Goal: Task Accomplishment & Management: Complete application form

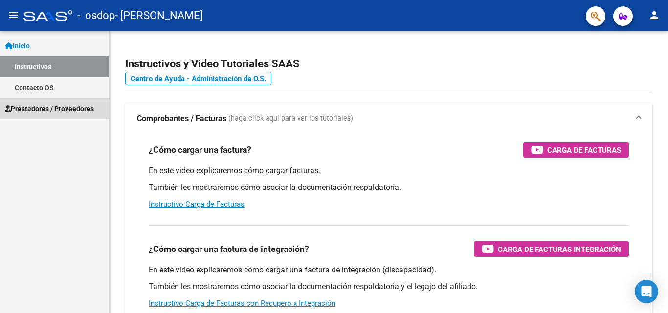
click at [45, 112] on span "Prestadores / Proveedores" at bounding box center [49, 109] width 89 height 11
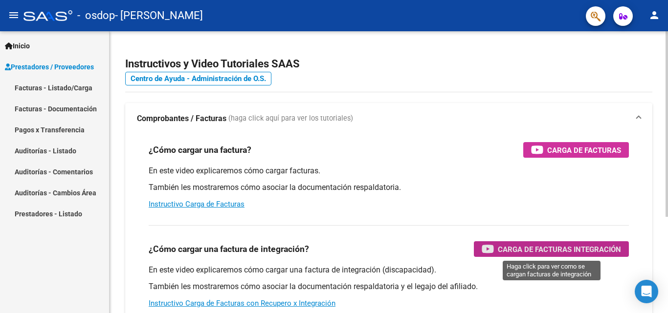
click at [506, 253] on span "Carga de Facturas Integración" at bounding box center [559, 250] width 123 height 12
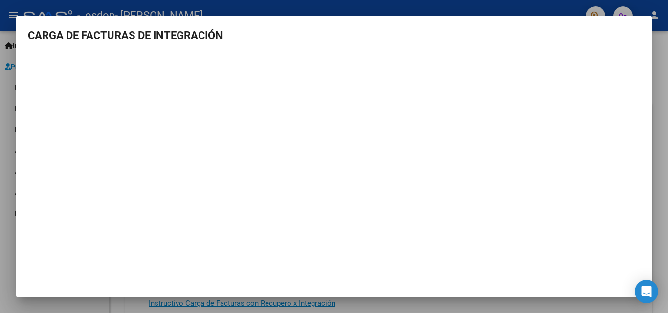
click at [4, 208] on div at bounding box center [334, 156] width 668 height 313
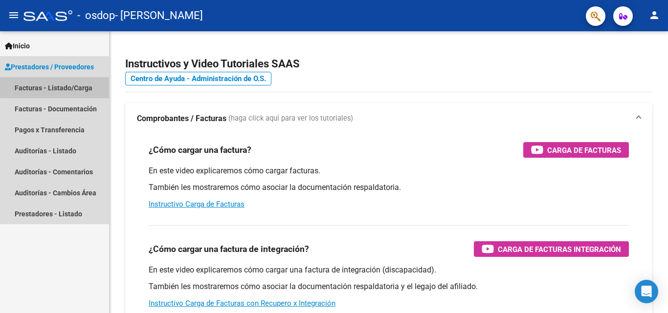
click at [69, 86] on link "Facturas - Listado/Carga" at bounding box center [54, 87] width 109 height 21
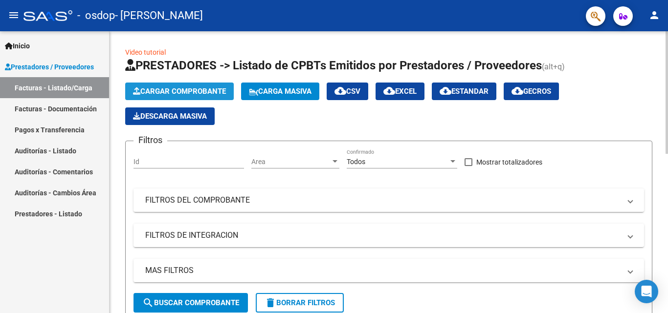
click at [171, 87] on button "Cargar Comprobante" at bounding box center [179, 92] width 109 height 18
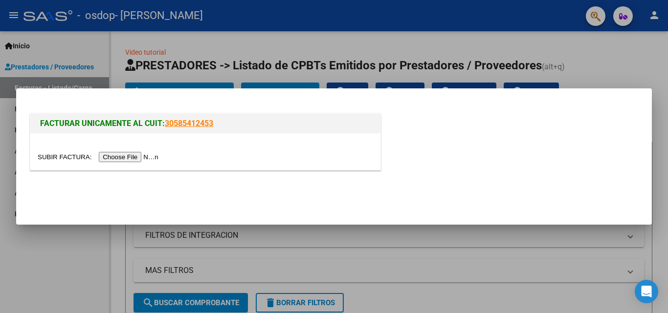
click at [143, 157] on input "file" at bounding box center [100, 157] width 124 height 10
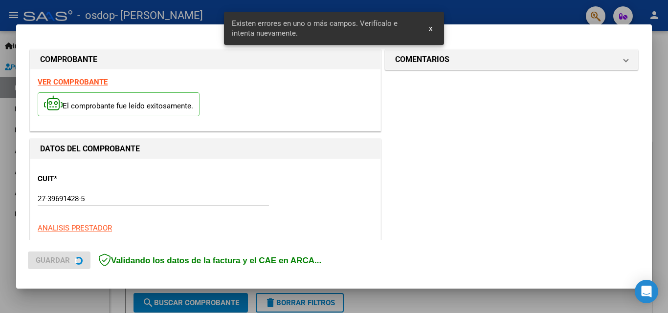
scroll to position [239, 0]
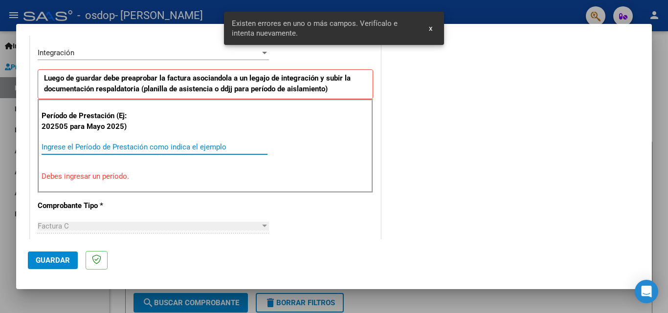
click at [163, 144] on input "Ingrese el Período de Prestación como indica el ejemplo" at bounding box center [155, 147] width 226 height 9
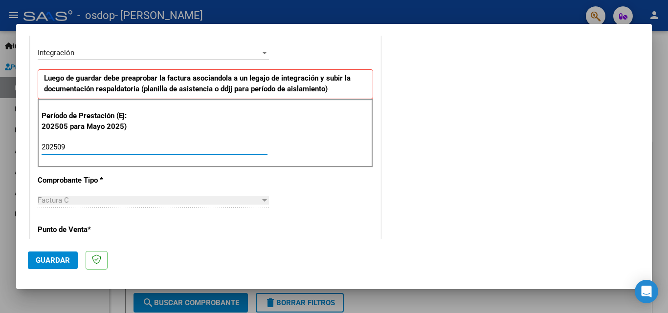
type input "202509"
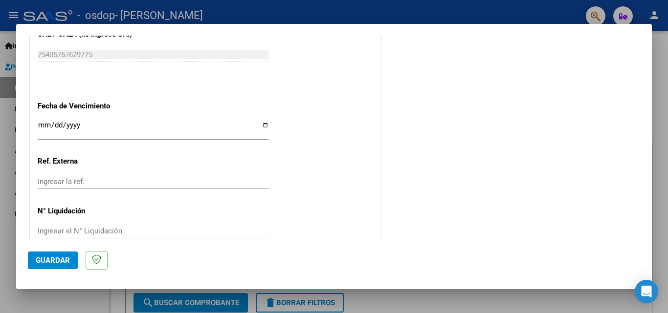
scroll to position [618, 0]
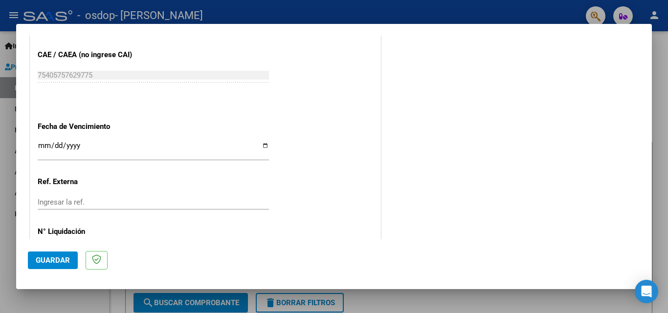
click at [0, 127] on div at bounding box center [334, 156] width 668 height 313
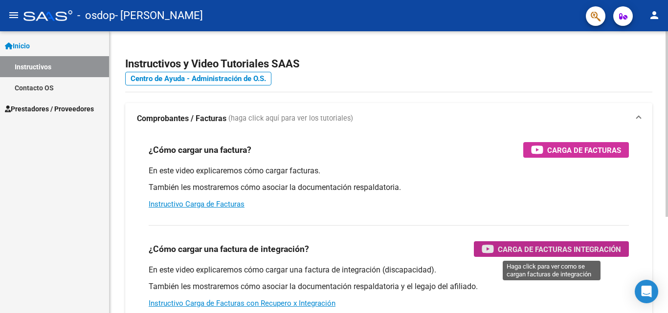
click at [528, 247] on span "Carga de Facturas Integración" at bounding box center [559, 250] width 123 height 12
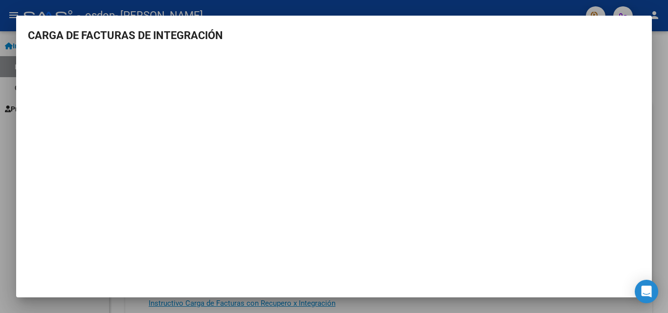
click at [664, 62] on div at bounding box center [334, 156] width 668 height 313
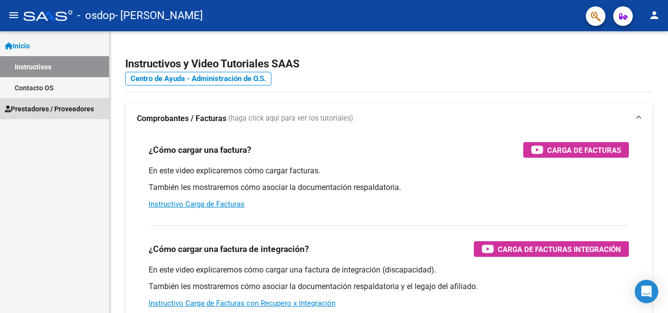
click at [53, 112] on span "Prestadores / Proveedores" at bounding box center [49, 109] width 89 height 11
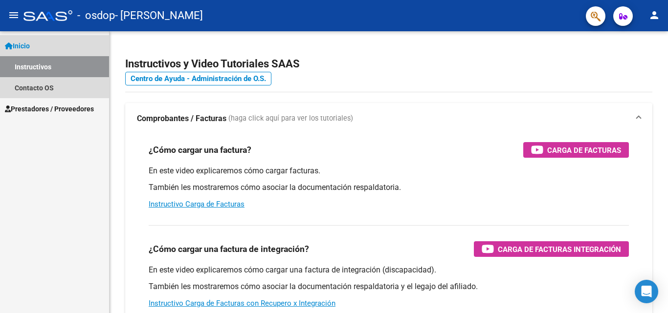
click at [18, 53] on link "Inicio" at bounding box center [54, 45] width 109 height 21
click at [26, 45] on span "Inicio" at bounding box center [17, 46] width 25 height 11
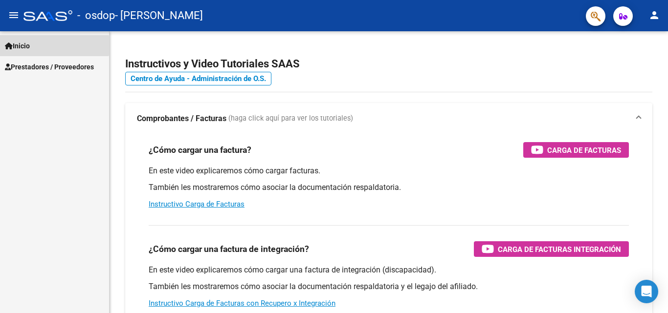
click at [26, 45] on span "Inicio" at bounding box center [17, 46] width 25 height 11
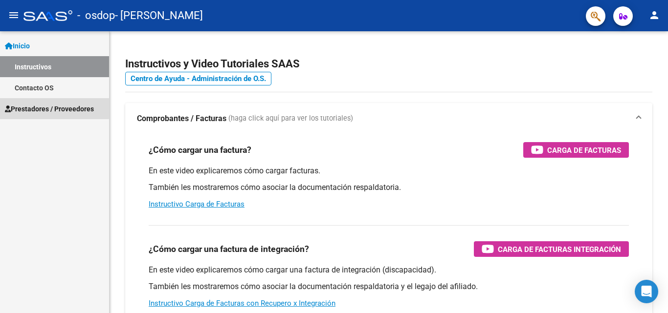
click at [36, 107] on span "Prestadores / Proveedores" at bounding box center [49, 109] width 89 height 11
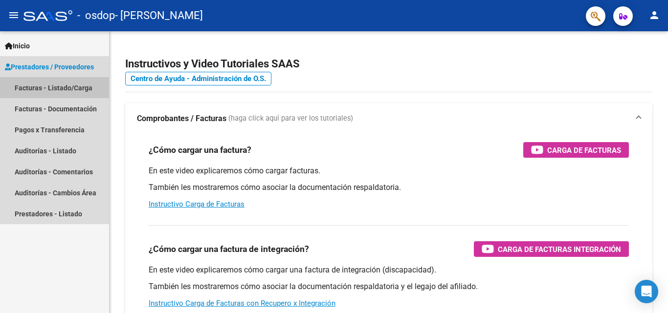
click at [46, 89] on link "Facturas - Listado/Carga" at bounding box center [54, 87] width 109 height 21
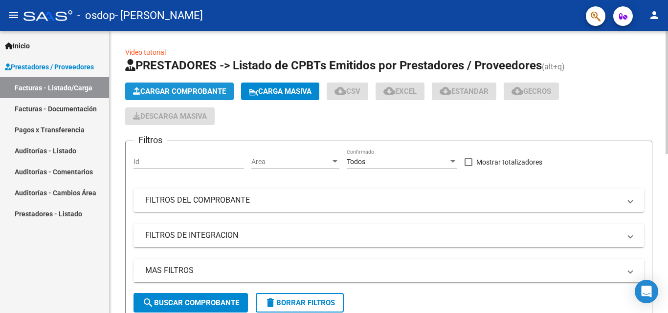
click at [152, 91] on span "Cargar Comprobante" at bounding box center [179, 91] width 93 height 9
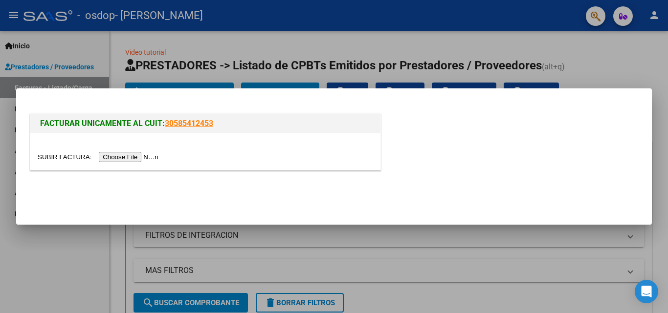
click at [144, 155] on input "file" at bounding box center [100, 157] width 124 height 10
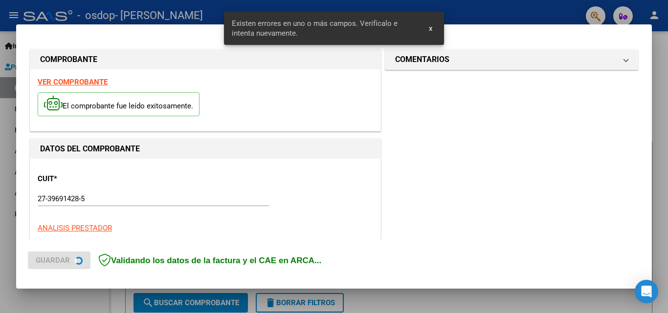
scroll to position [239, 0]
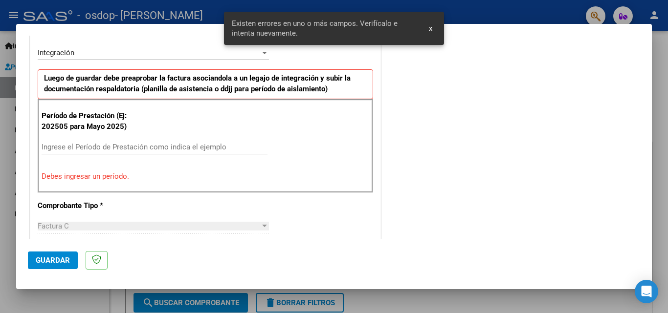
click at [94, 146] on input "Ingrese el Período de Prestación como indica el ejemplo" at bounding box center [155, 147] width 226 height 9
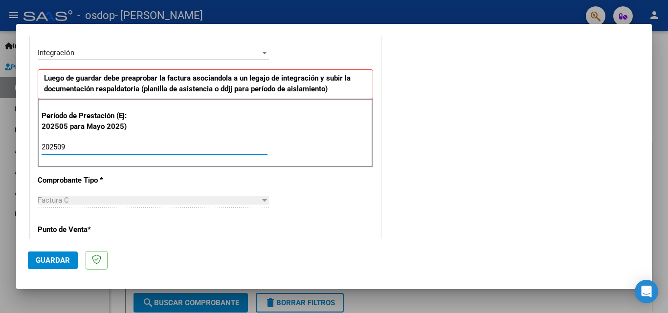
type input "202509"
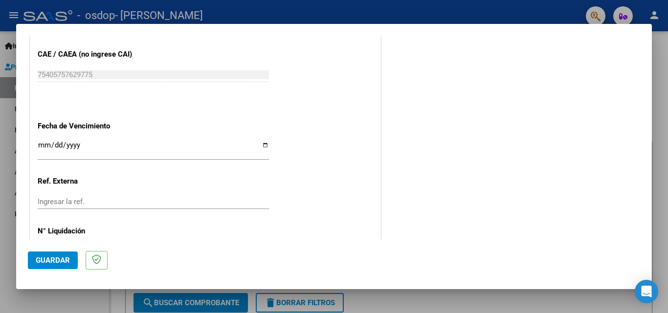
scroll to position [657, 0]
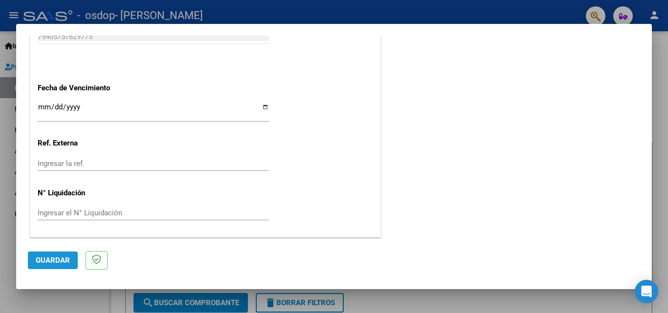
click at [63, 263] on span "Guardar" at bounding box center [53, 260] width 34 height 9
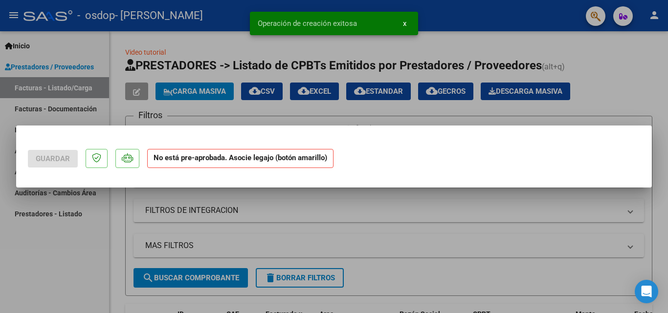
scroll to position [0, 0]
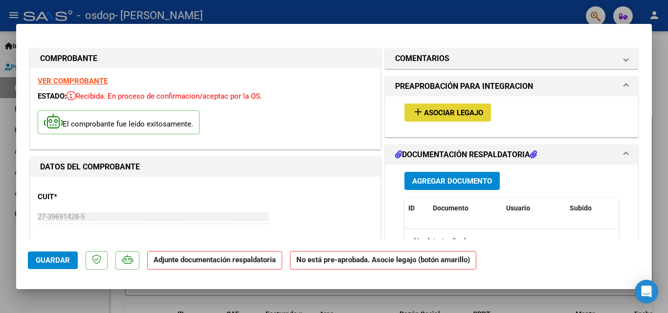
click at [432, 116] on span "Asociar Legajo" at bounding box center [453, 113] width 59 height 9
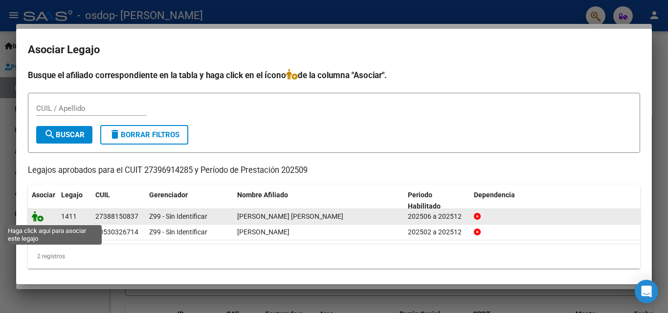
click at [36, 221] on icon at bounding box center [38, 216] width 12 height 11
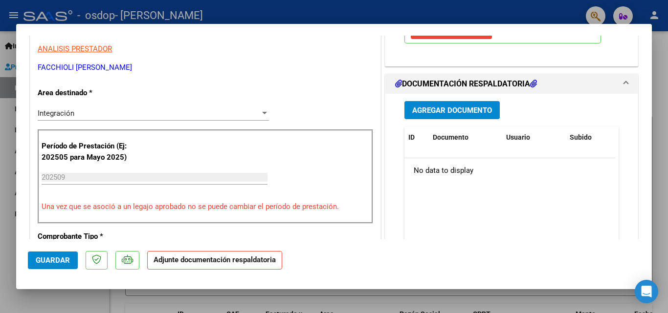
scroll to position [209, 0]
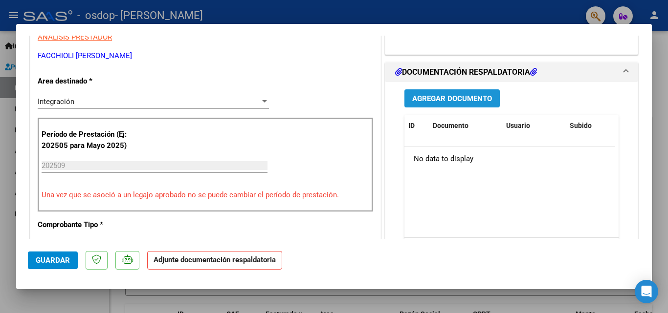
click at [478, 102] on span "Agregar Documento" at bounding box center [452, 98] width 80 height 9
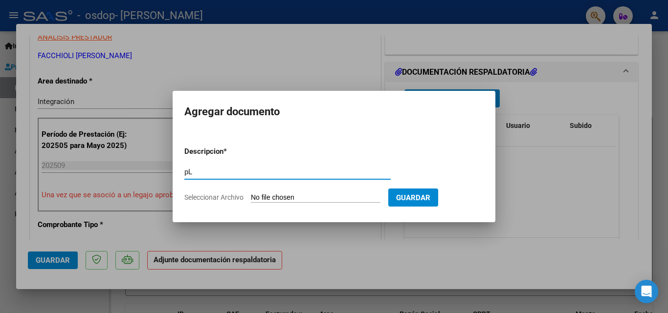
type input "p"
type input "Planilla de asistencia [PERSON_NAME]"
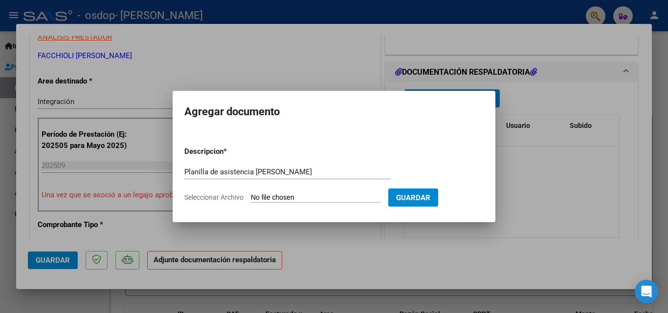
click at [233, 196] on span "Seleccionar Archivo" at bounding box center [213, 198] width 59 height 8
click at [251, 196] on input "Seleccionar Archivo" at bounding box center [316, 198] width 130 height 9
type input "C:\fakepath\planilla asistencia [DATE] [PERSON_NAME].pdf"
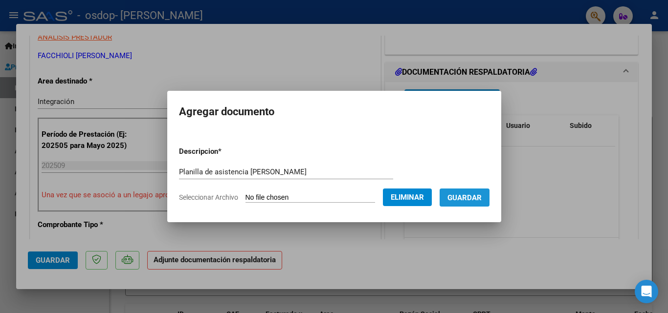
click at [479, 195] on span "Guardar" at bounding box center [464, 198] width 34 height 9
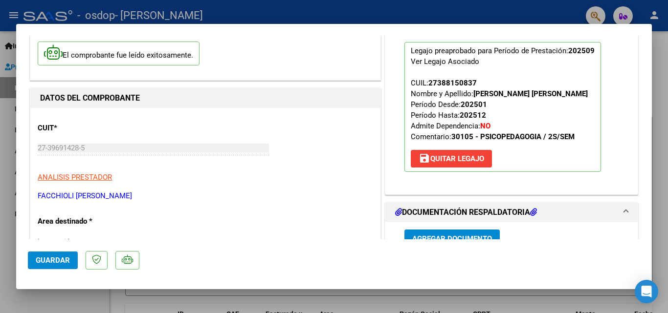
scroll to position [0, 0]
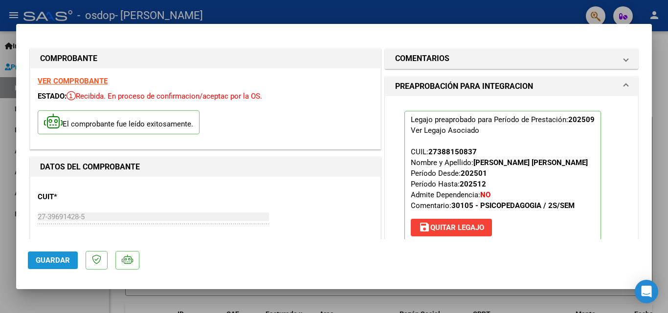
click at [66, 259] on span "Guardar" at bounding box center [53, 260] width 34 height 9
click at [61, 261] on span "Guardar" at bounding box center [53, 260] width 34 height 9
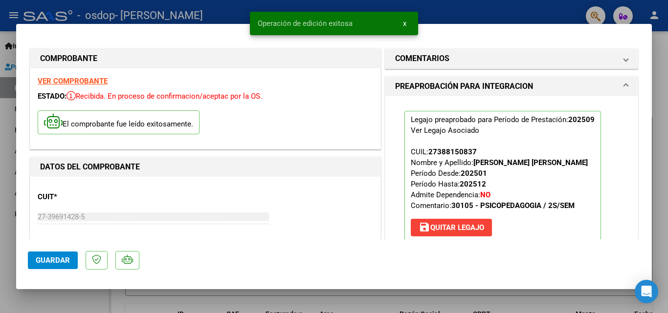
click at [661, 82] on div at bounding box center [334, 156] width 668 height 313
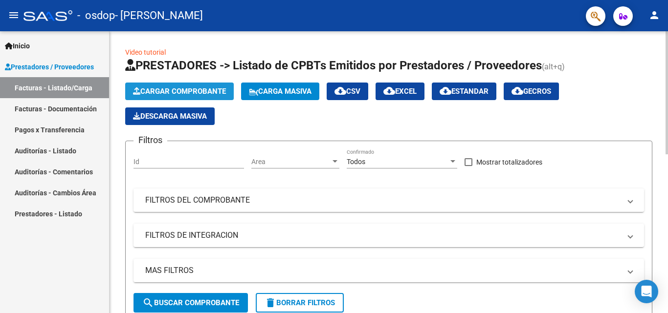
click at [207, 91] on span "Cargar Comprobante" at bounding box center [179, 91] width 93 height 9
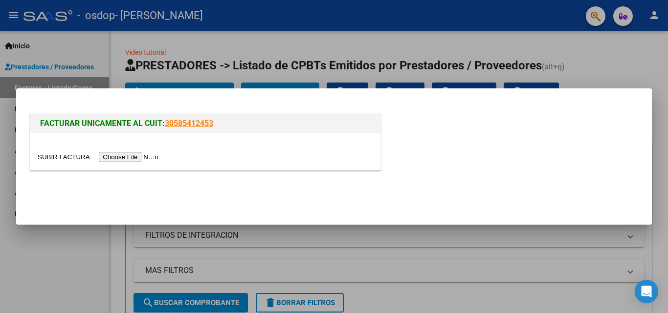
click at [134, 155] on input "file" at bounding box center [100, 157] width 124 height 10
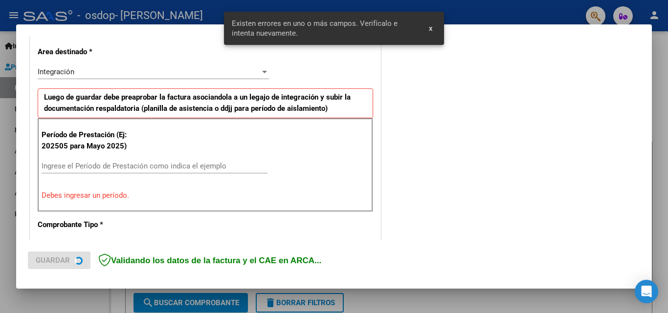
scroll to position [239, 0]
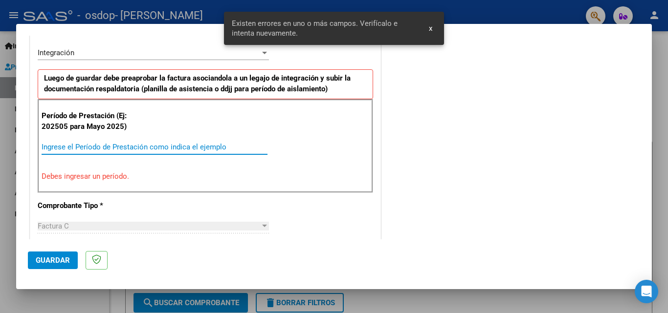
click at [218, 143] on input "Ingrese el Período de Prestación como indica el ejemplo" at bounding box center [155, 147] width 226 height 9
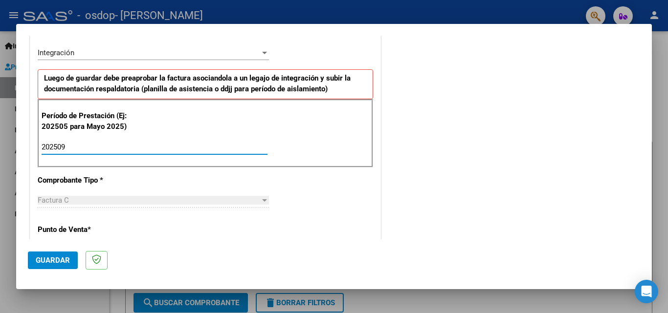
type input "202509"
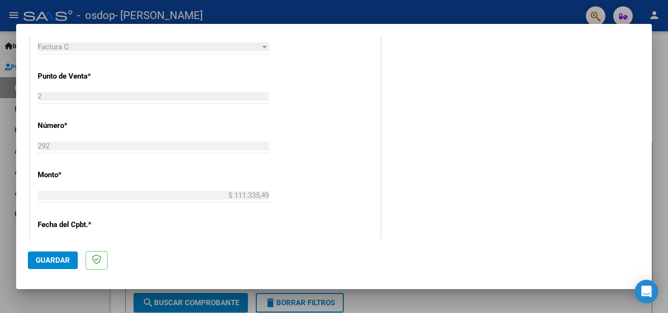
scroll to position [508, 0]
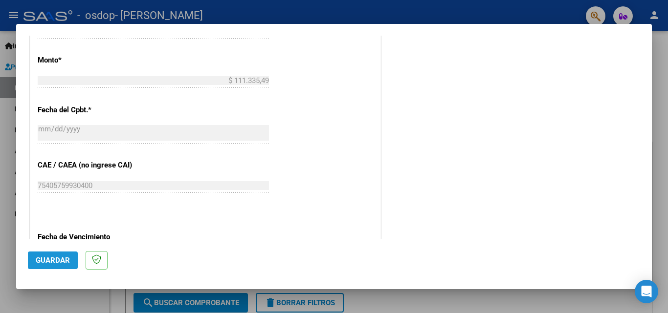
click at [49, 264] on span "Guardar" at bounding box center [53, 260] width 34 height 9
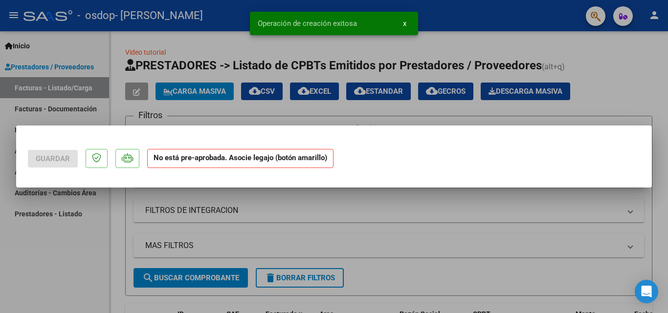
scroll to position [0, 0]
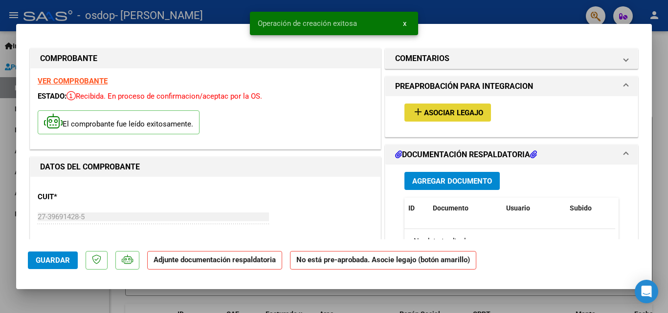
click at [471, 115] on span "Asociar Legajo" at bounding box center [453, 113] width 59 height 9
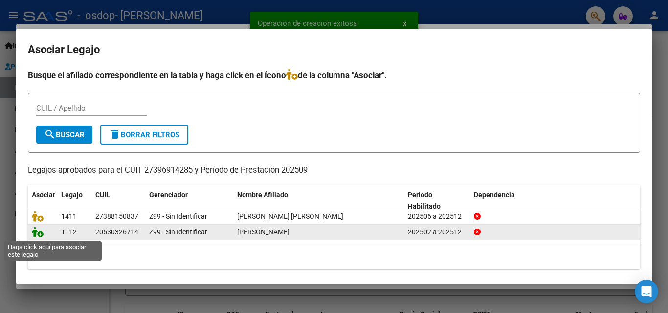
click at [36, 235] on icon at bounding box center [38, 232] width 12 height 11
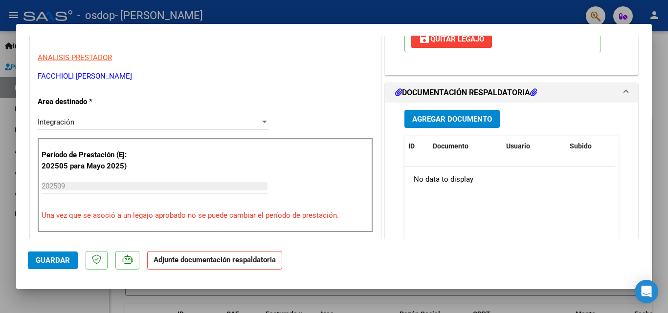
scroll to position [191, 0]
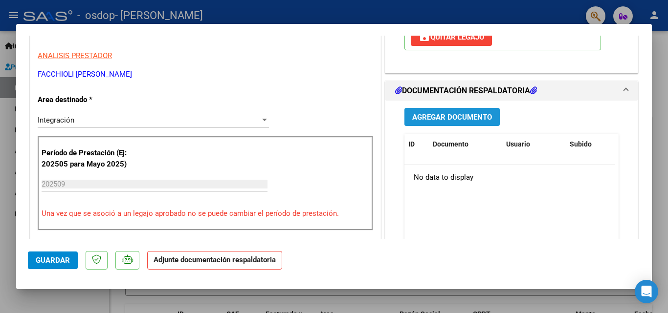
click at [455, 119] on span "Agregar Documento" at bounding box center [452, 117] width 80 height 9
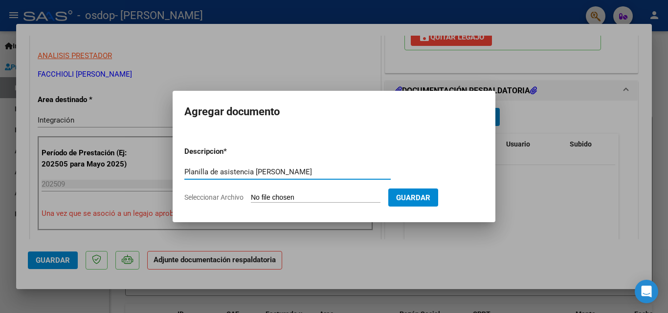
type input "Planilla de asistencia [PERSON_NAME]"
click at [222, 200] on span "Seleccionar Archivo" at bounding box center [213, 198] width 59 height 8
click at [251, 200] on input "Seleccionar Archivo" at bounding box center [316, 198] width 130 height 9
type input "C:\fakepath\Planilla [PERSON_NAME] [DATE].pdf"
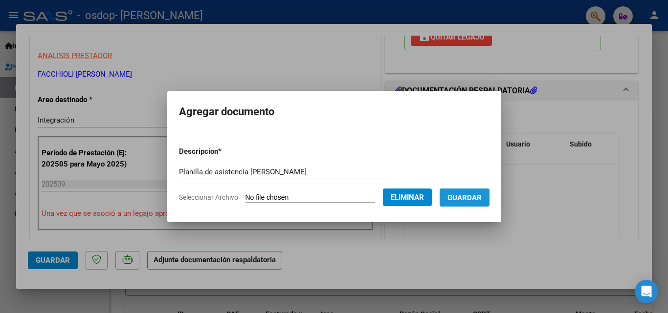
click at [468, 196] on span "Guardar" at bounding box center [464, 198] width 34 height 9
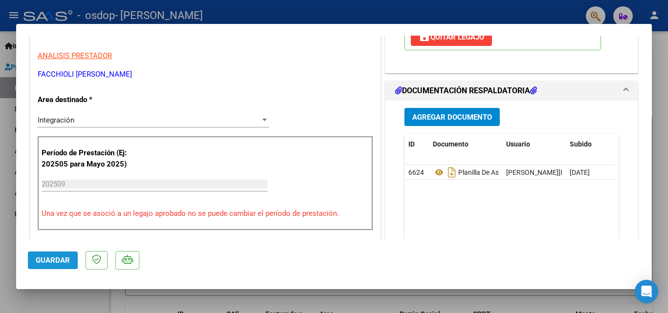
click at [69, 265] on button "Guardar" at bounding box center [53, 261] width 50 height 18
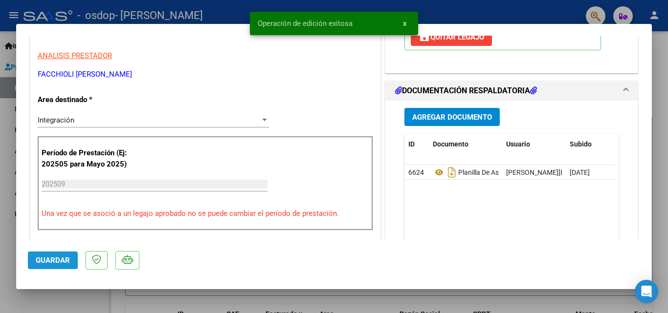
click at [69, 265] on button "Guardar" at bounding box center [53, 261] width 50 height 18
click at [661, 58] on div at bounding box center [334, 156] width 668 height 313
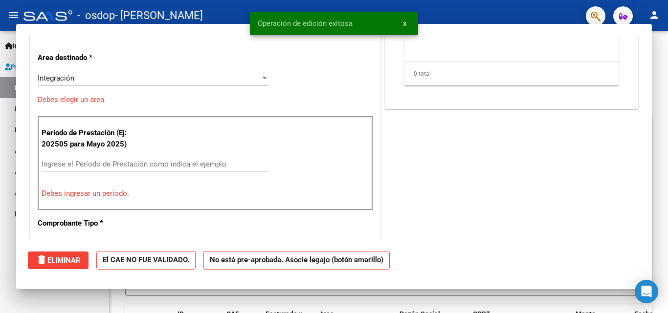
scroll to position [0, 0]
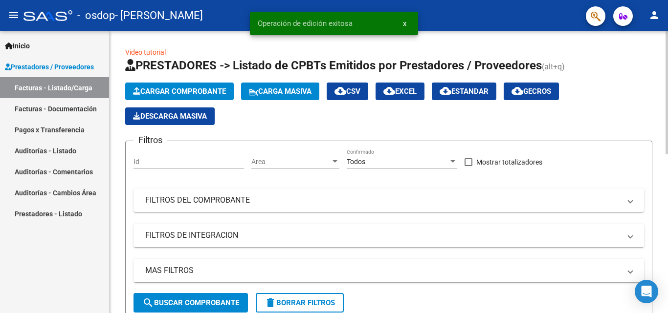
click at [667, 84] on div at bounding box center [666, 92] width 2 height 123
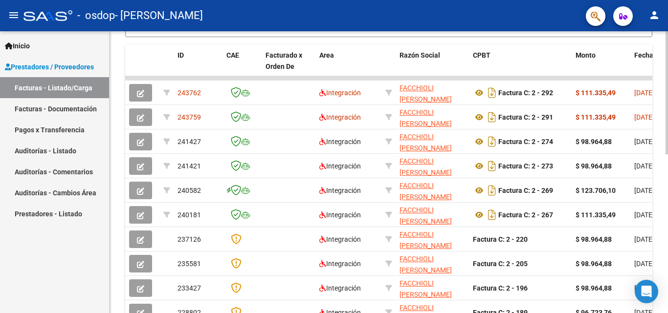
scroll to position [283, 0]
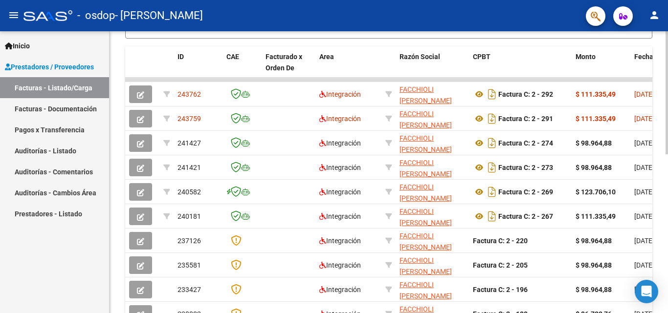
click at [667, 193] on div at bounding box center [666, 218] width 2 height 123
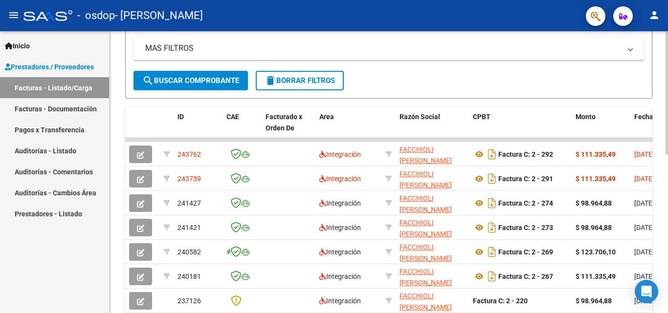
scroll to position [222, 0]
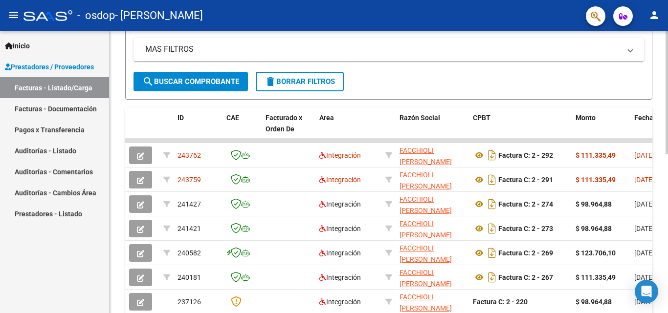
click at [667, 143] on div at bounding box center [666, 192] width 2 height 123
drag, startPoint x: 335, startPoint y: 139, endPoint x: 429, endPoint y: 141, distance: 93.9
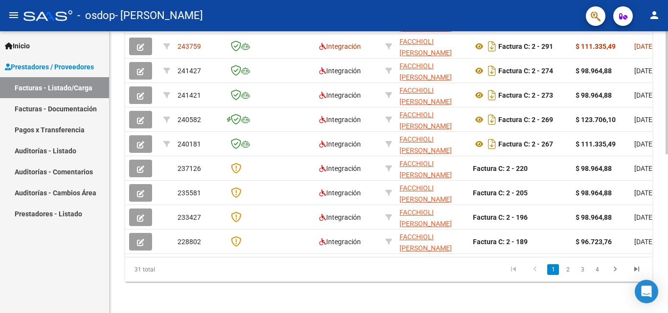
click at [667, 263] on div at bounding box center [666, 251] width 2 height 123
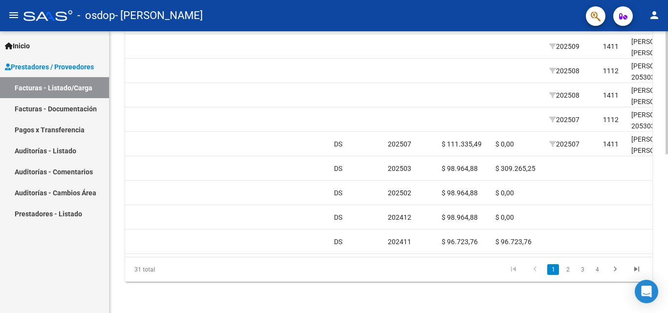
scroll to position [0, 797]
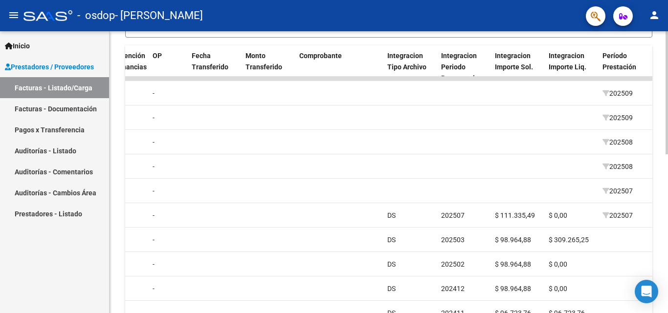
click at [667, 225] on div at bounding box center [666, 219] width 2 height 123
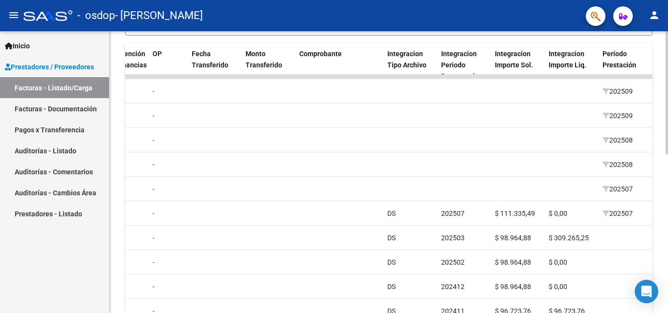
scroll to position [363, 0]
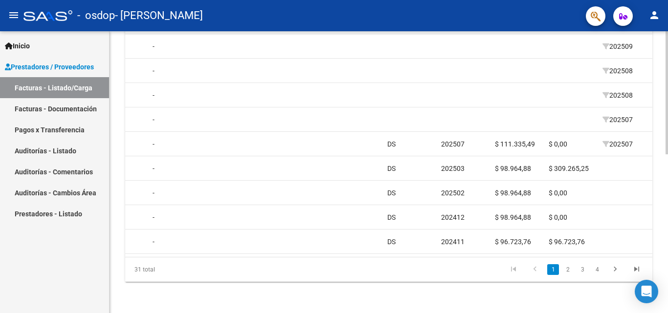
click at [667, 275] on div at bounding box center [666, 251] width 2 height 123
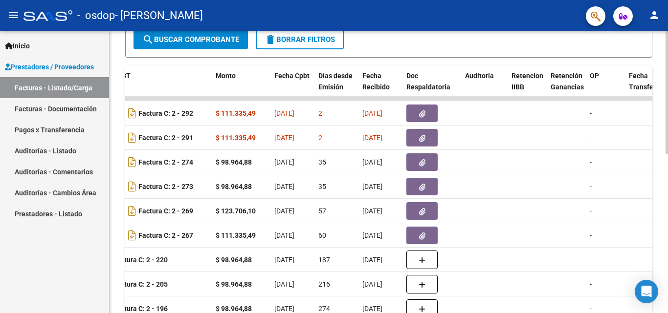
scroll to position [262, 0]
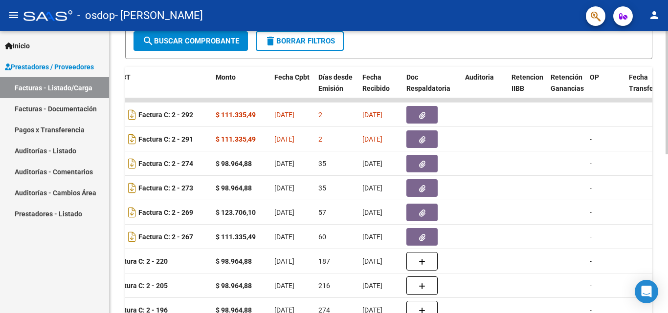
click at [666, 184] on div at bounding box center [666, 210] width 2 height 123
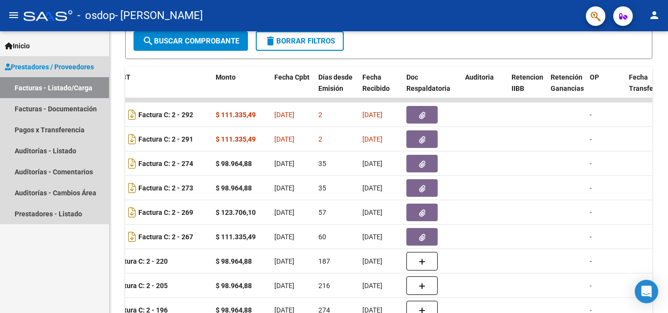
click at [69, 89] on link "Facturas - Listado/Carga" at bounding box center [54, 87] width 109 height 21
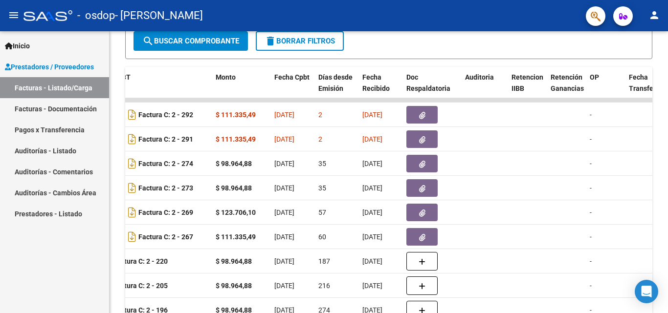
click at [59, 86] on link "Facturas - Listado/Carga" at bounding box center [54, 87] width 109 height 21
